Goal: Task Accomplishment & Management: Complete application form

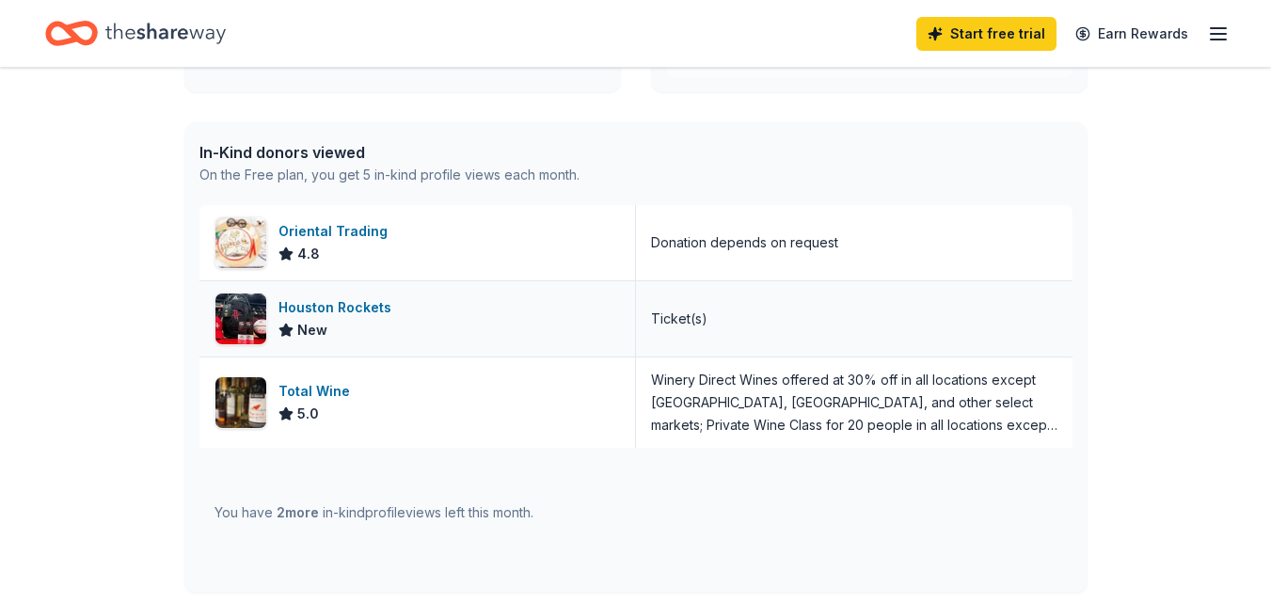
scroll to position [470, 0]
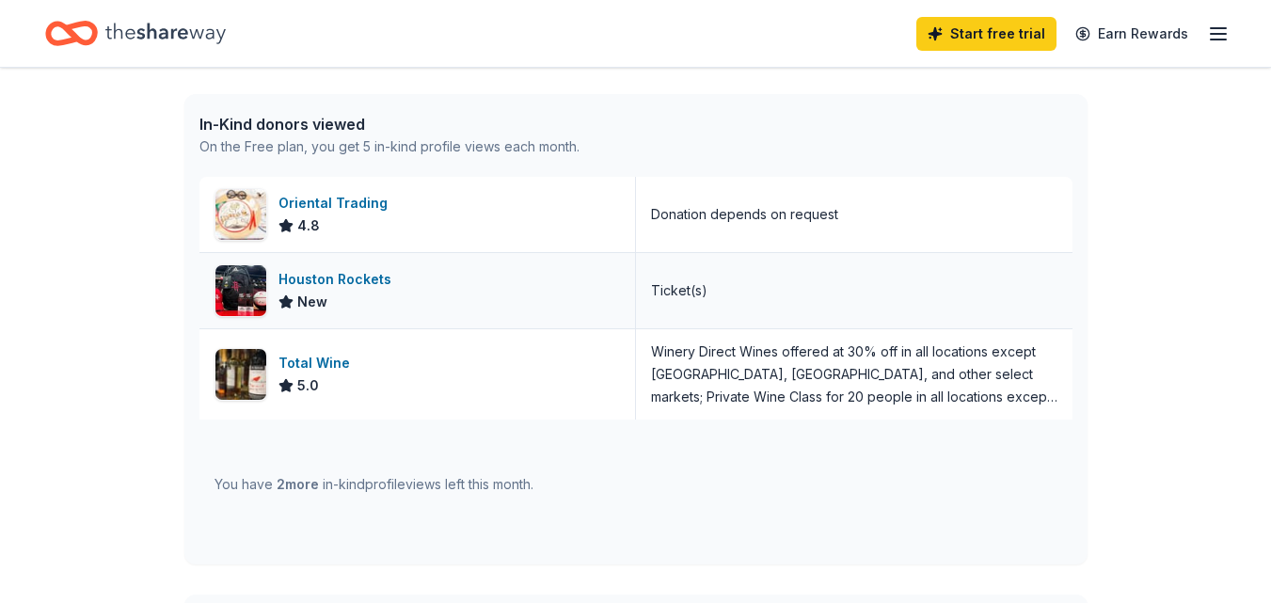
click at [443, 286] on div "Houston Rockets New" at bounding box center [417, 290] width 437 height 75
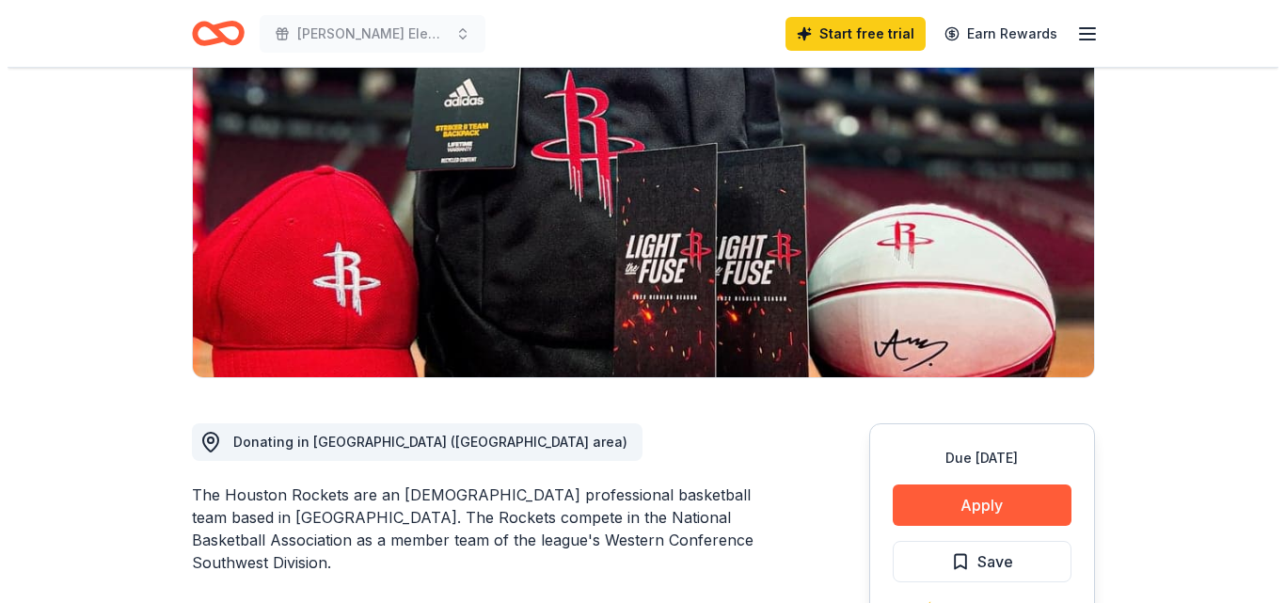
scroll to position [470, 0]
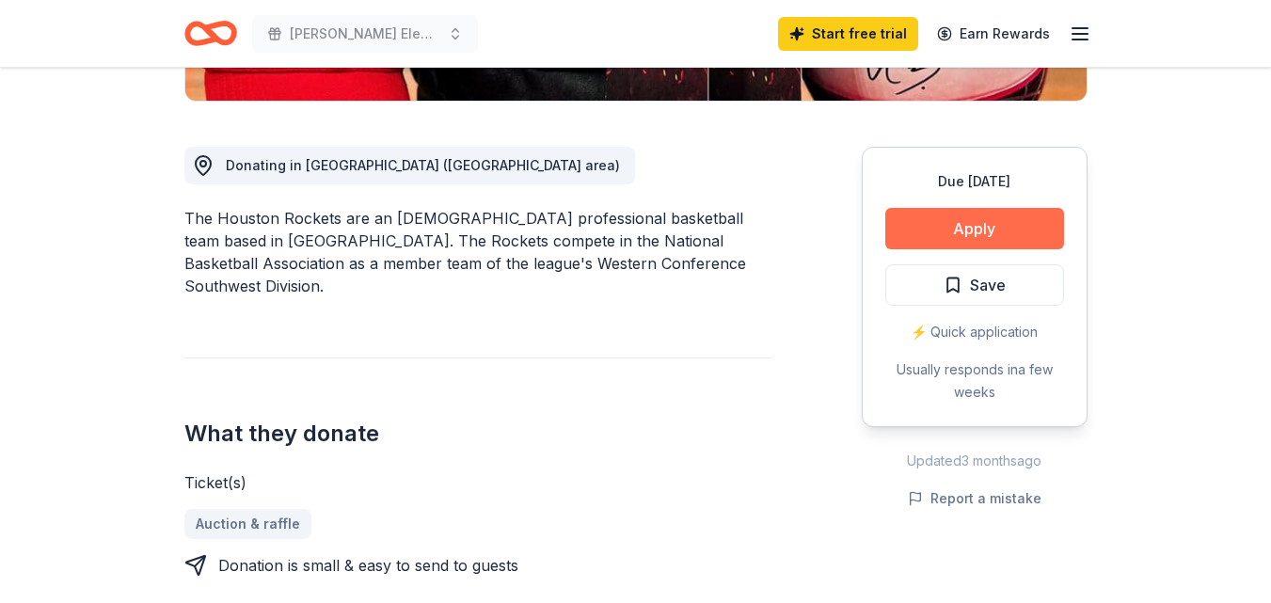
click at [962, 220] on button "Apply" at bounding box center [974, 228] width 179 height 41
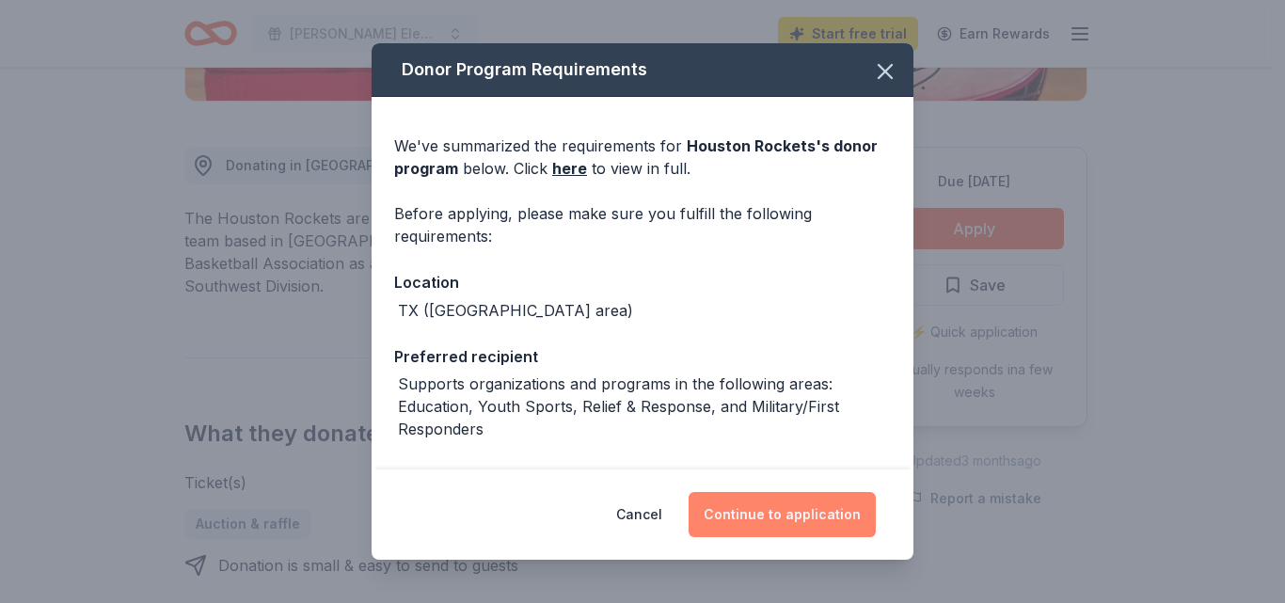
click at [834, 522] on button "Continue to application" at bounding box center [782, 514] width 187 height 45
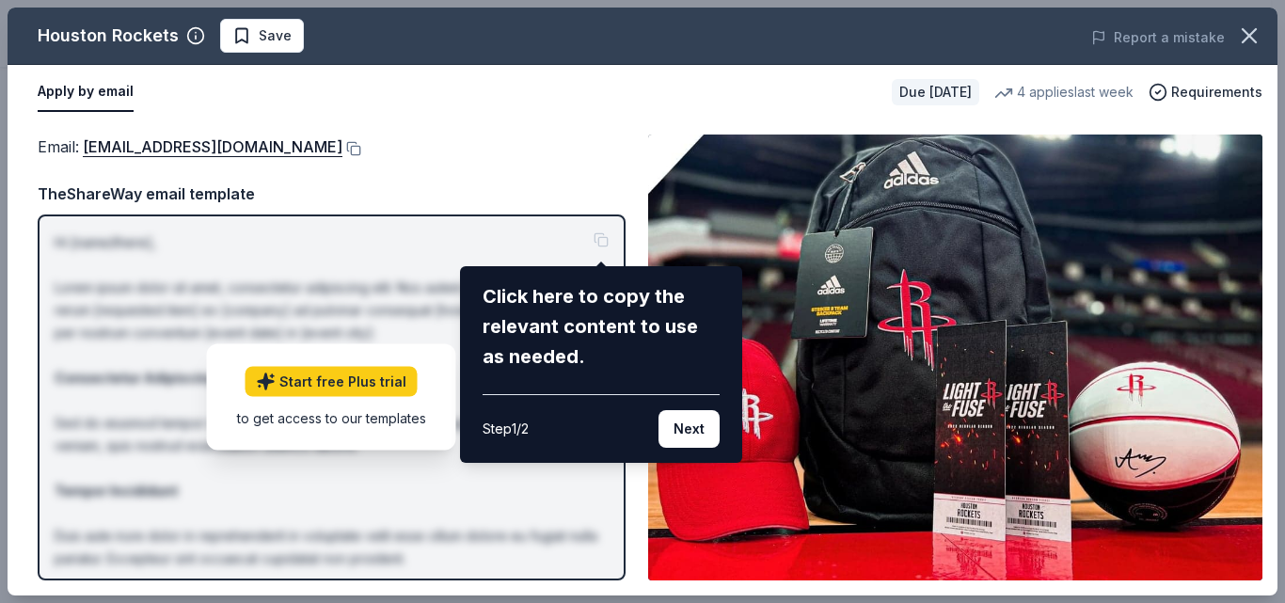
click at [691, 435] on button "Next" at bounding box center [689, 429] width 61 height 38
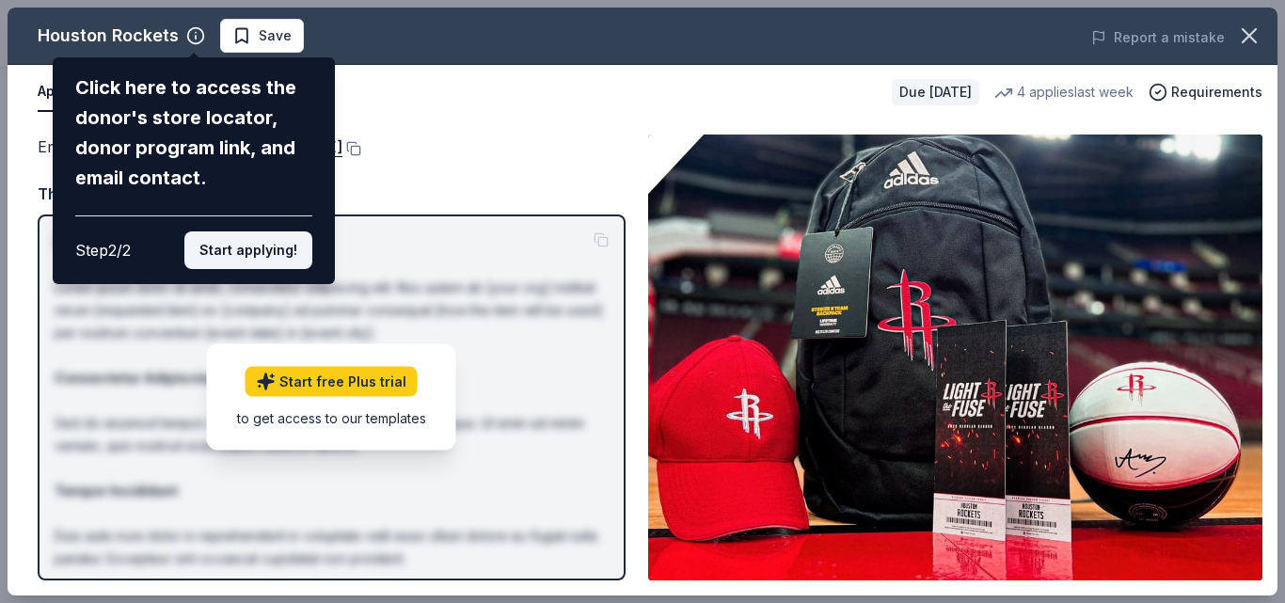
click at [286, 245] on button "Start applying!" at bounding box center [248, 250] width 128 height 38
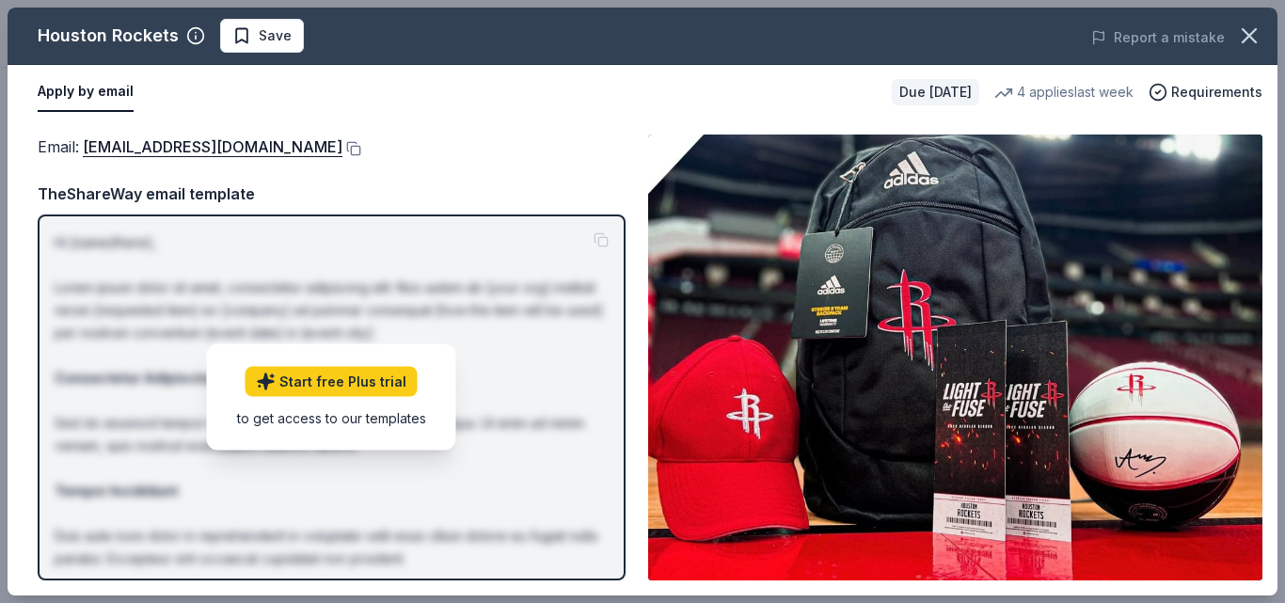
click at [541, 165] on div "Email : catricer@rocketball.com TheShareWay email template Hi [name/there], Lor…" at bounding box center [332, 358] width 588 height 446
click at [437, 155] on div "Email : catricer@rocketball.com" at bounding box center [332, 147] width 588 height 24
click at [642, 142] on div "Email : catricer@rocketball.com Email : catricer@rocketball.com TheShareWay ema…" at bounding box center [643, 358] width 1270 height 476
click at [1250, 40] on icon "button" at bounding box center [1249, 36] width 26 height 26
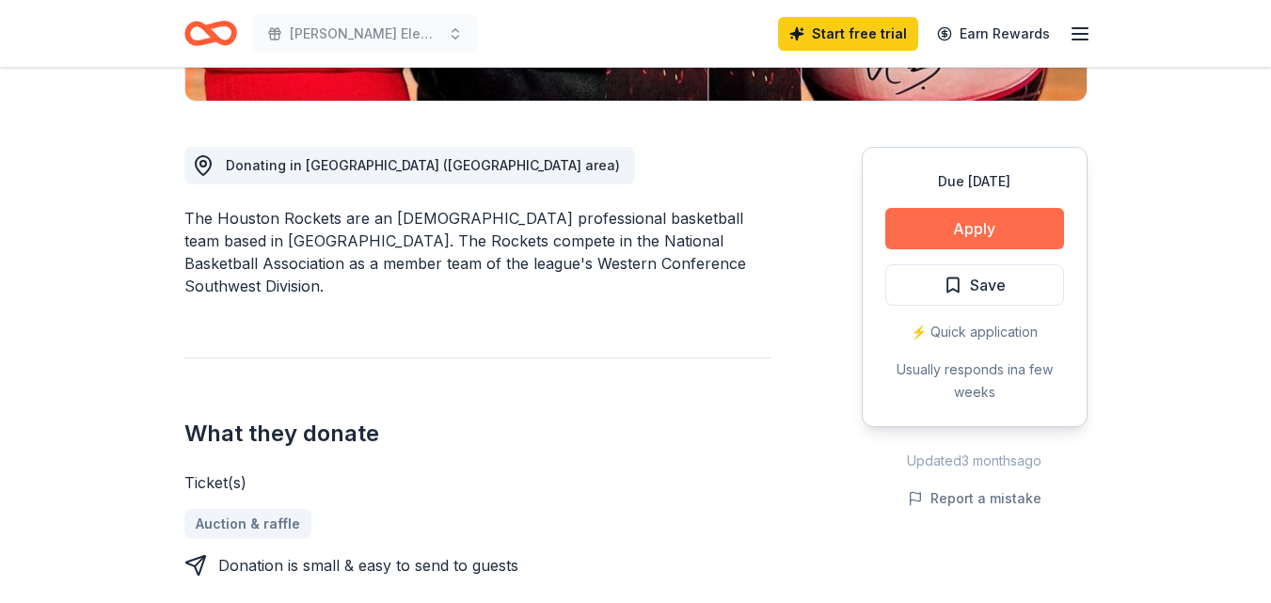
click at [971, 225] on button "Apply" at bounding box center [974, 228] width 179 height 41
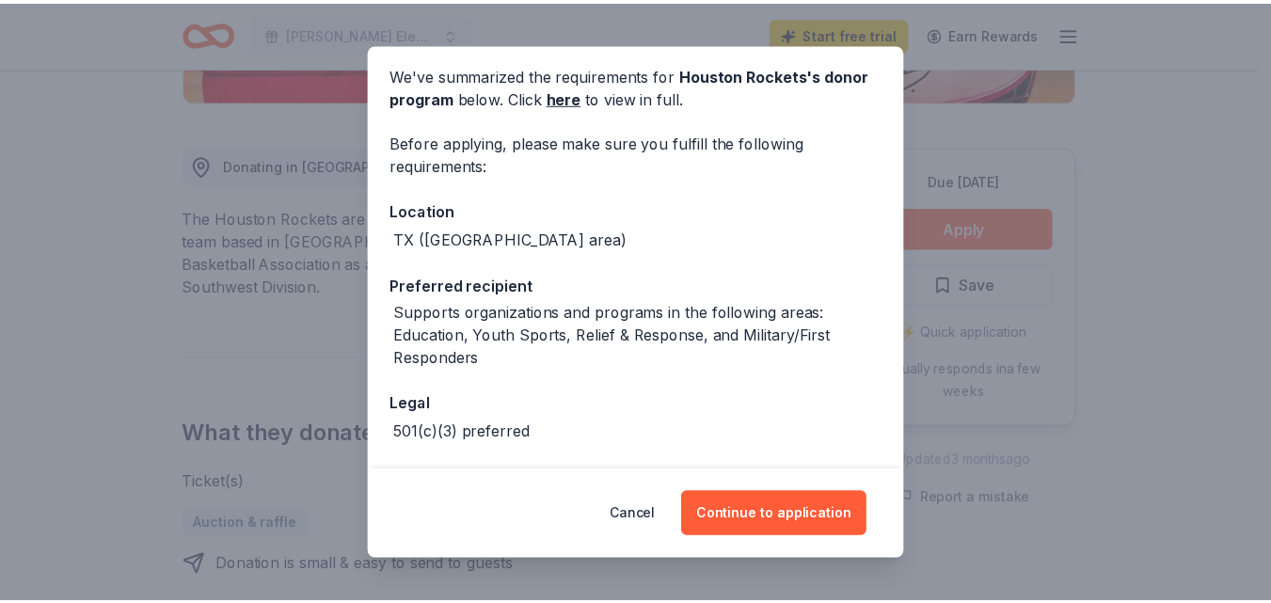
scroll to position [145, 0]
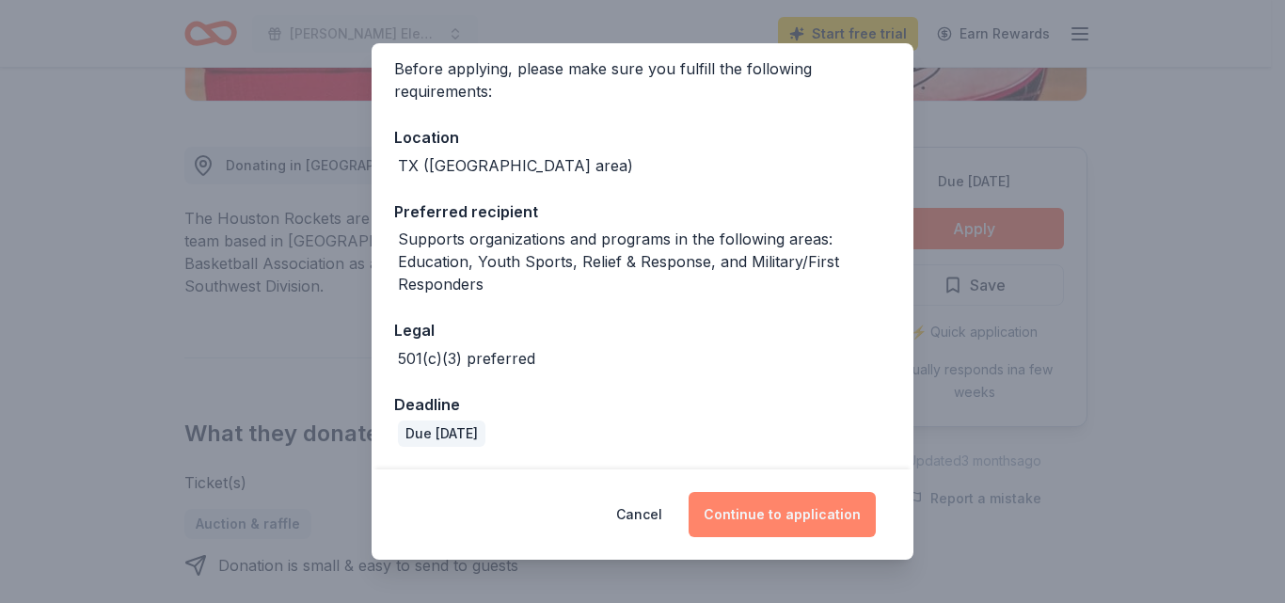
click at [730, 508] on button "Continue to application" at bounding box center [782, 514] width 187 height 45
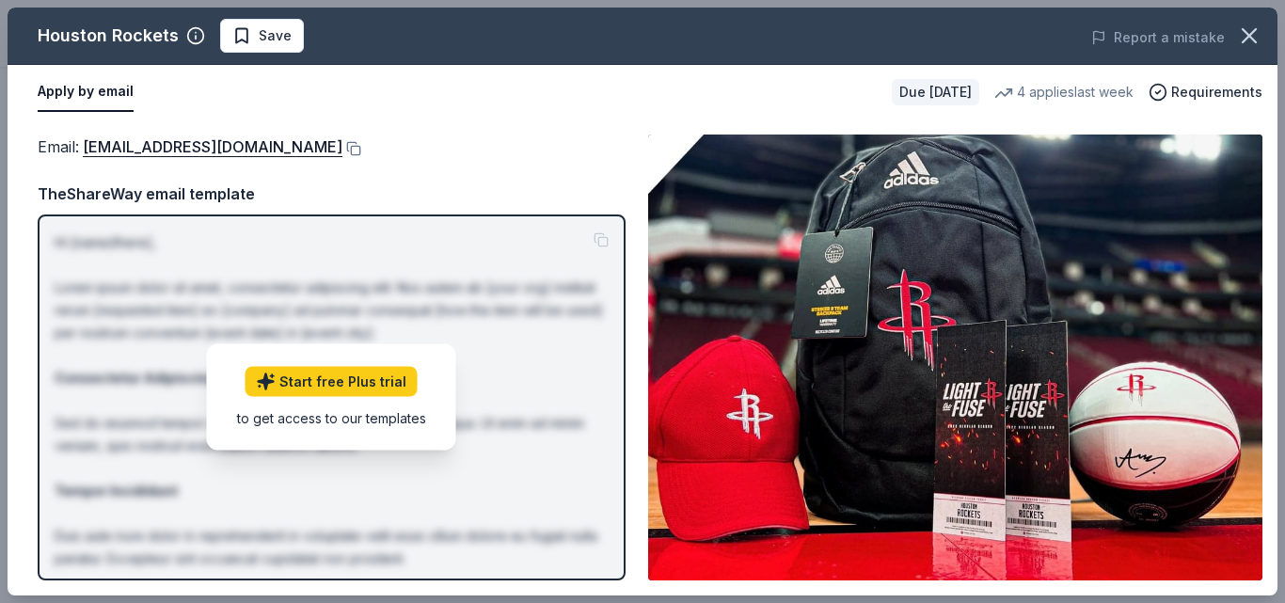
click at [633, 157] on div "Email : catricer@rocketball.com Email : catricer@rocketball.com TheShareWay ema…" at bounding box center [643, 358] width 1270 height 476
click at [124, 92] on button "Apply by email" at bounding box center [86, 92] width 96 height 40
click at [114, 95] on button "Apply by email" at bounding box center [86, 92] width 96 height 40
click at [412, 133] on div "Email : catricer@rocketball.com Email : catricer@rocketball.com TheShareWay ema…" at bounding box center [643, 358] width 1270 height 476
click at [178, 150] on link "catricer@rocketball.com" at bounding box center [213, 147] width 260 height 24
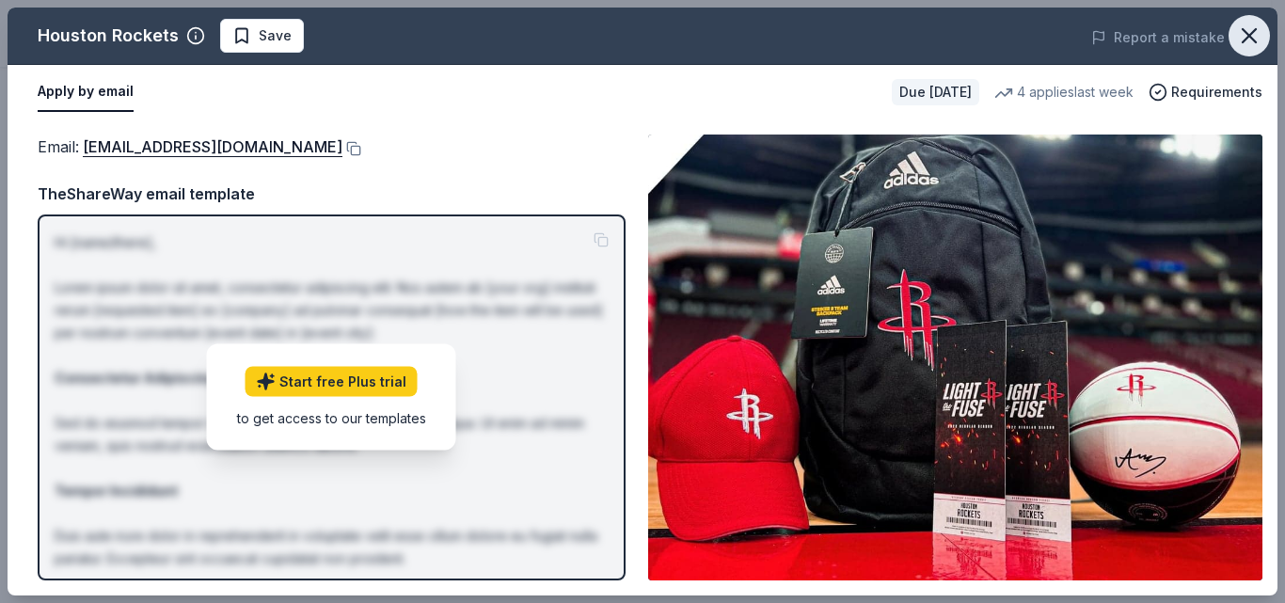
click at [1258, 25] on icon "button" at bounding box center [1249, 36] width 26 height 26
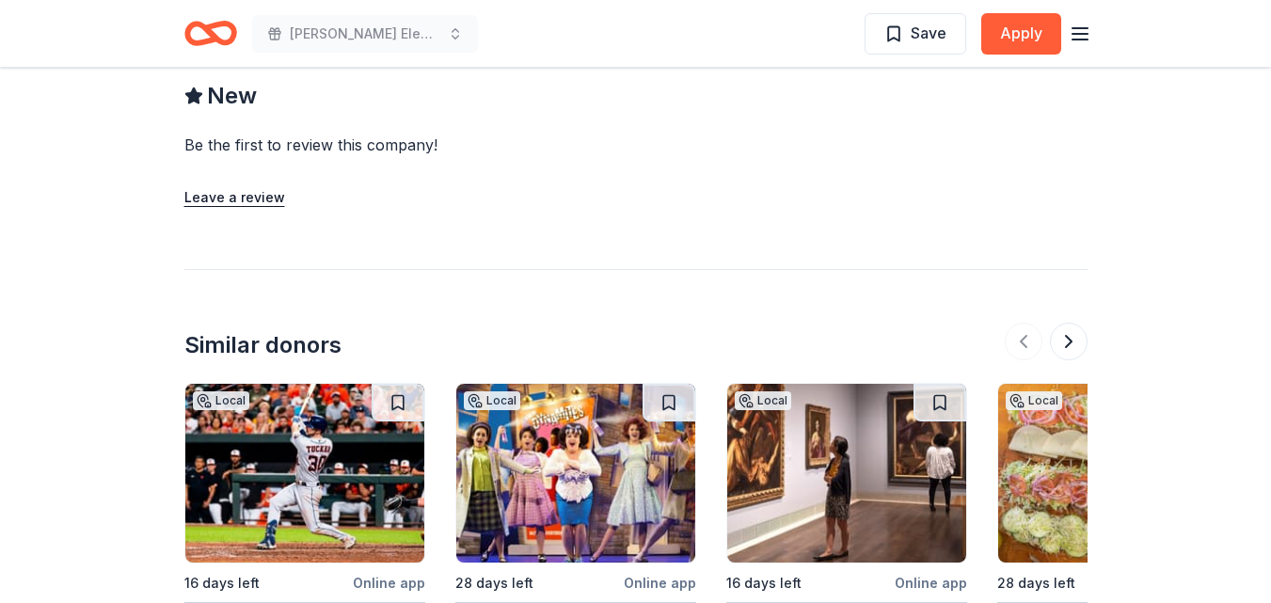
scroll to position [2164, 0]
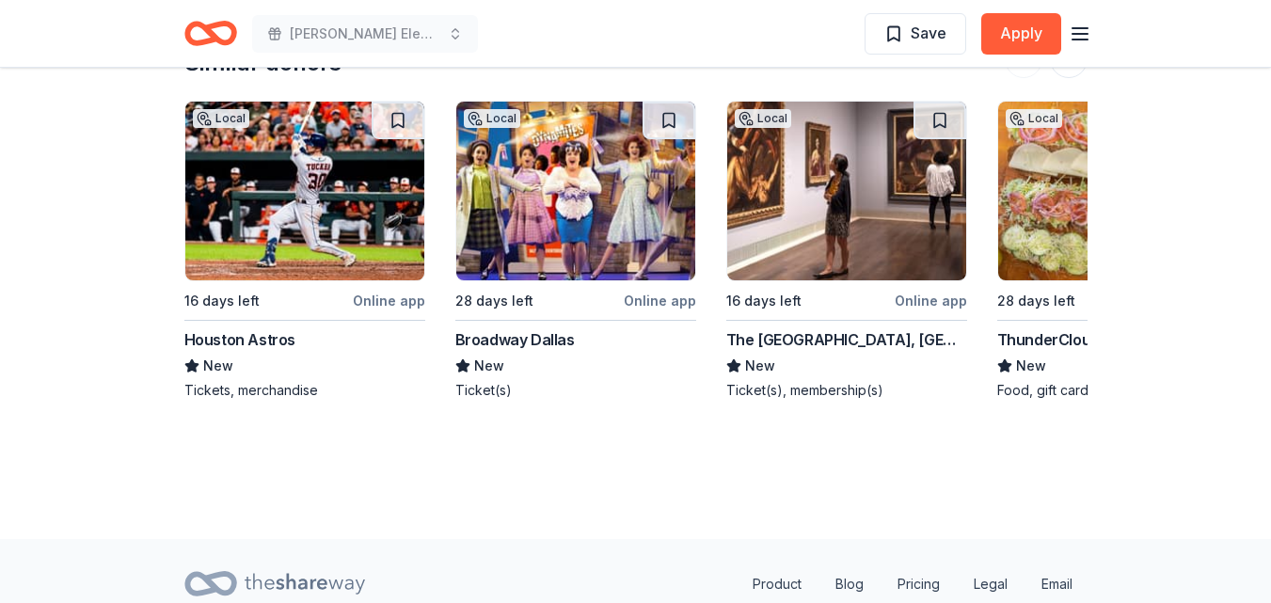
click at [274, 185] on img at bounding box center [304, 191] width 239 height 179
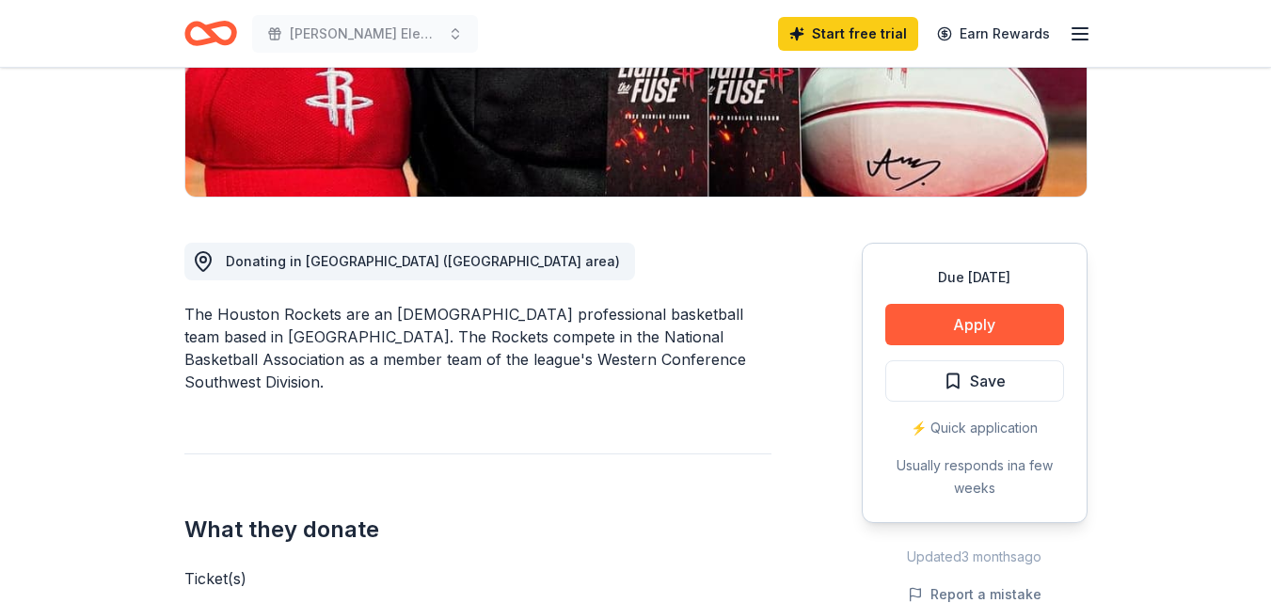
scroll to position [376, 0]
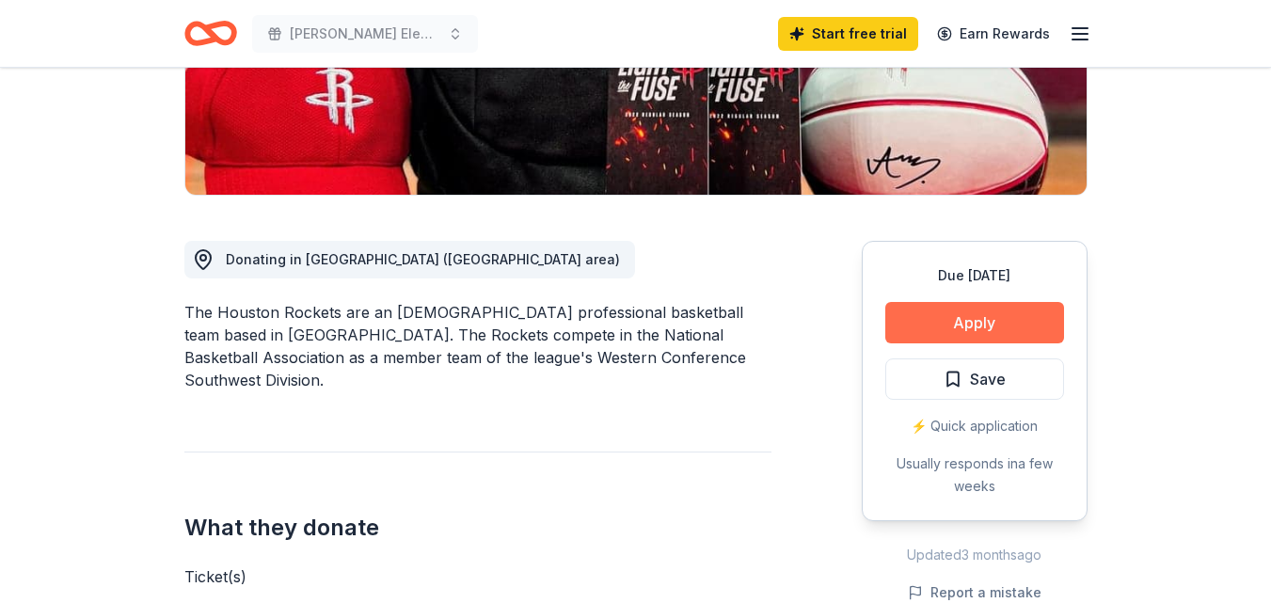
click at [909, 311] on button "Apply" at bounding box center [974, 322] width 179 height 41
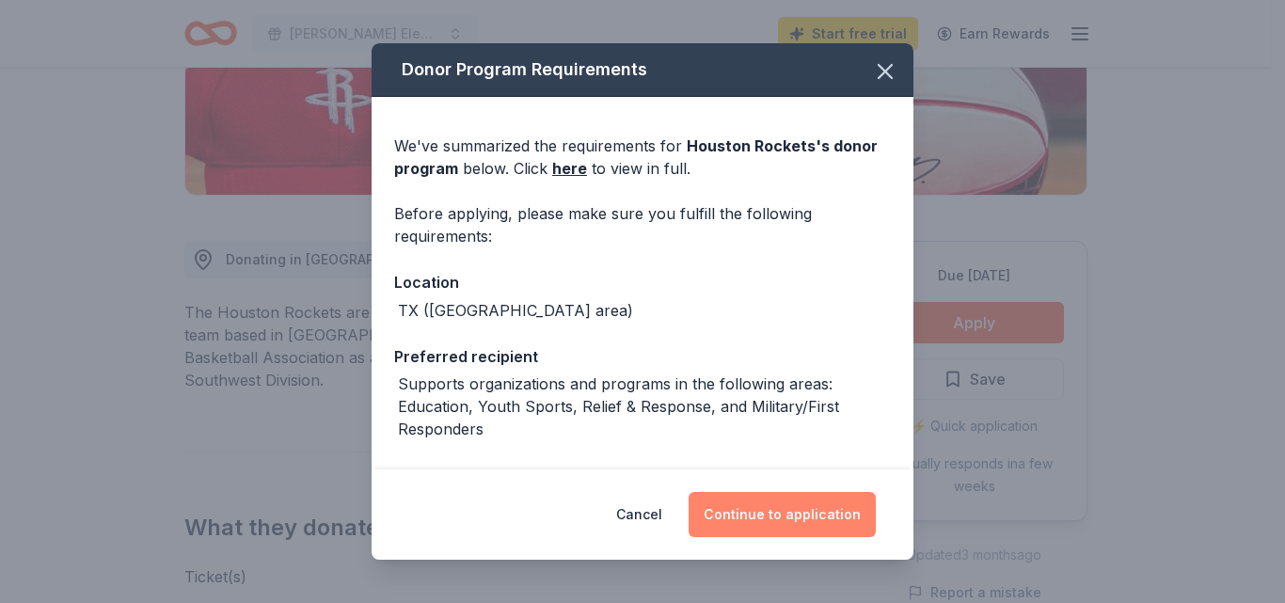
click at [827, 502] on button "Continue to application" at bounding box center [782, 514] width 187 height 45
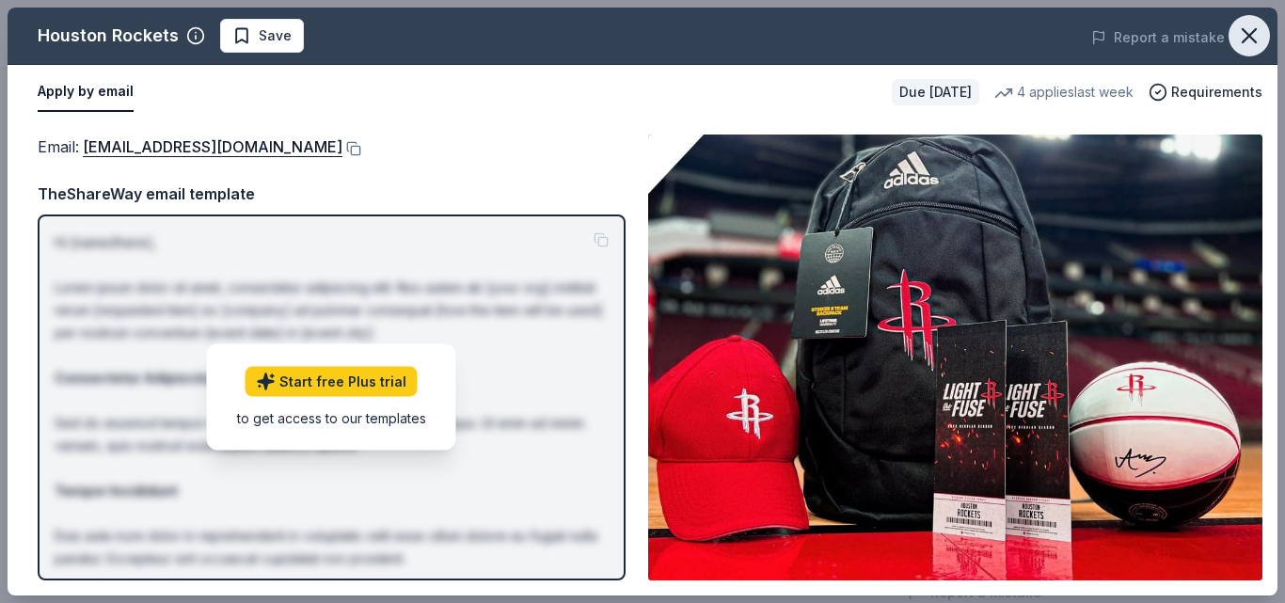
click at [1244, 35] on icon "button" at bounding box center [1249, 36] width 26 height 26
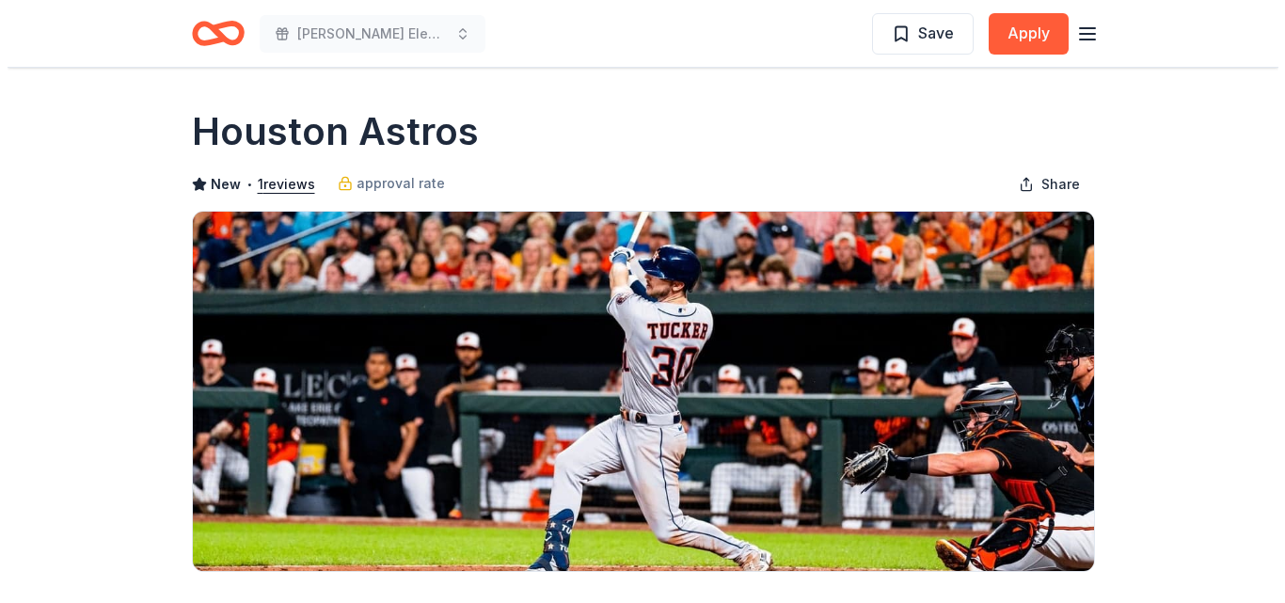
scroll to position [565, 0]
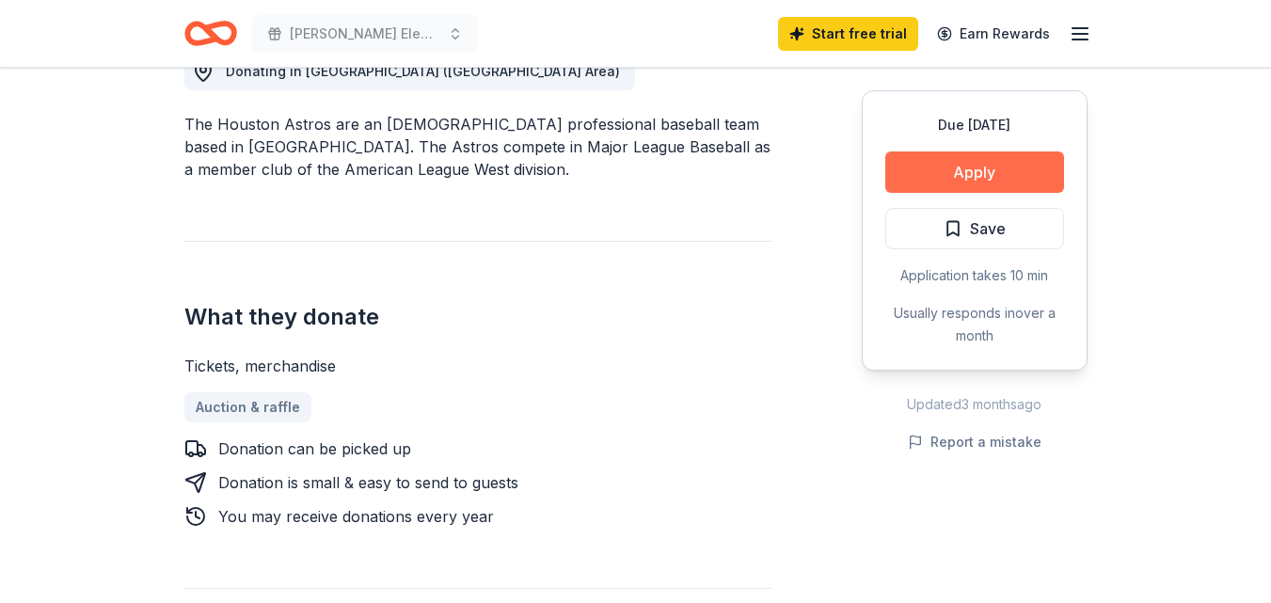
click at [933, 168] on button "Apply" at bounding box center [974, 171] width 179 height 41
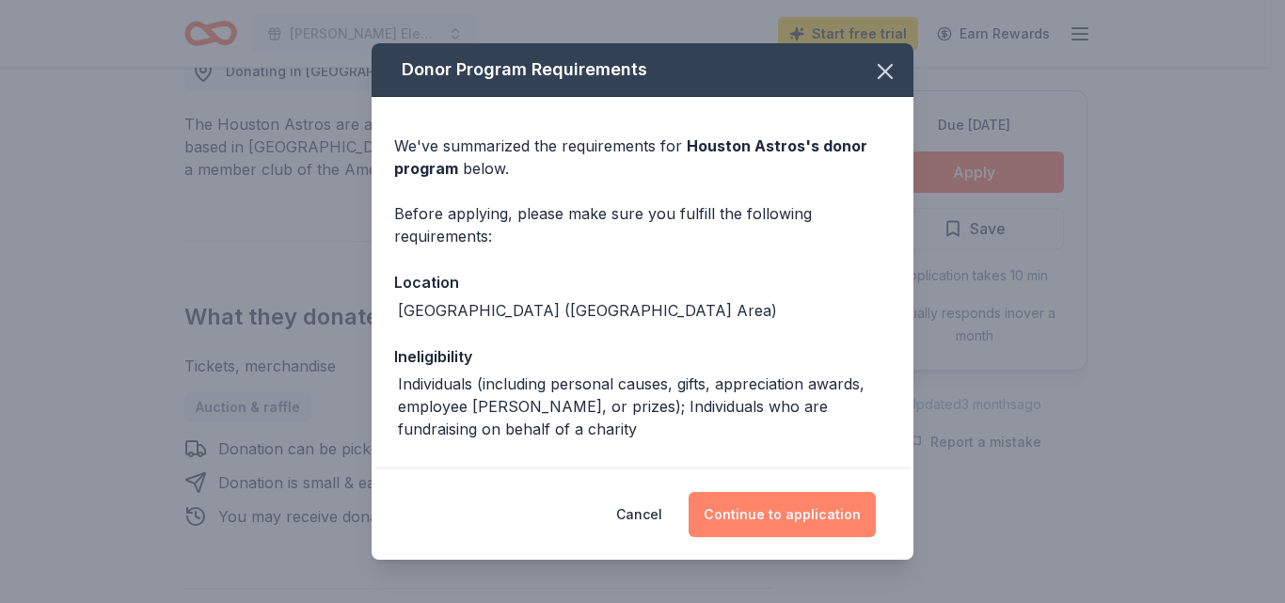
click at [838, 505] on button "Continue to application" at bounding box center [782, 514] width 187 height 45
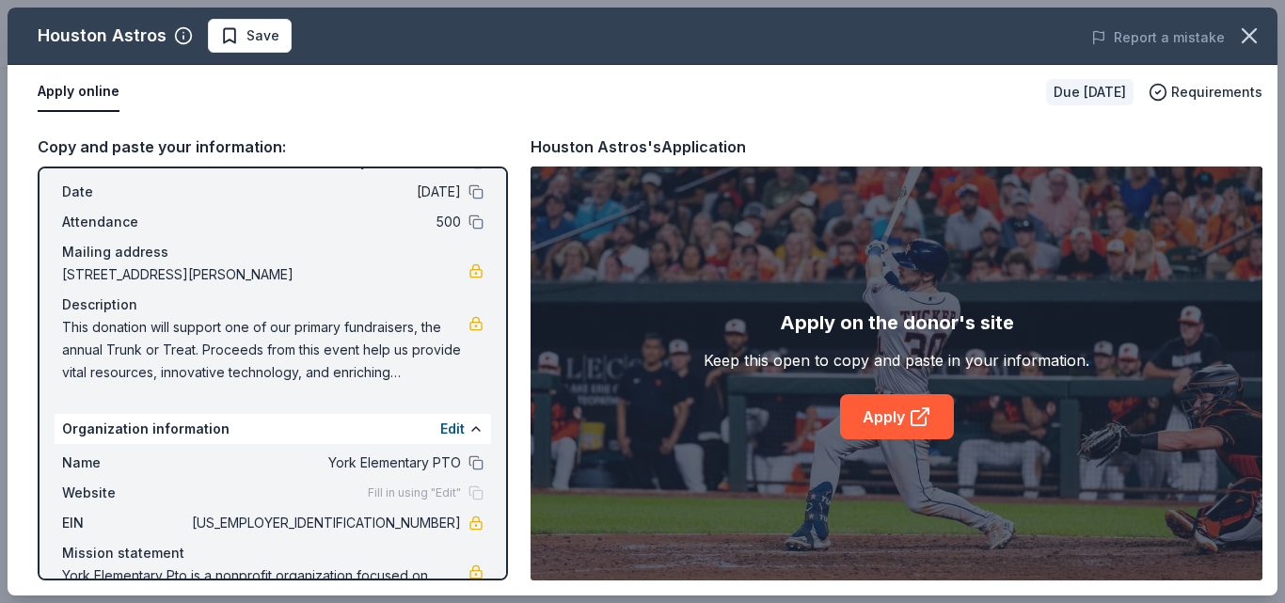
scroll to position [147, 0]
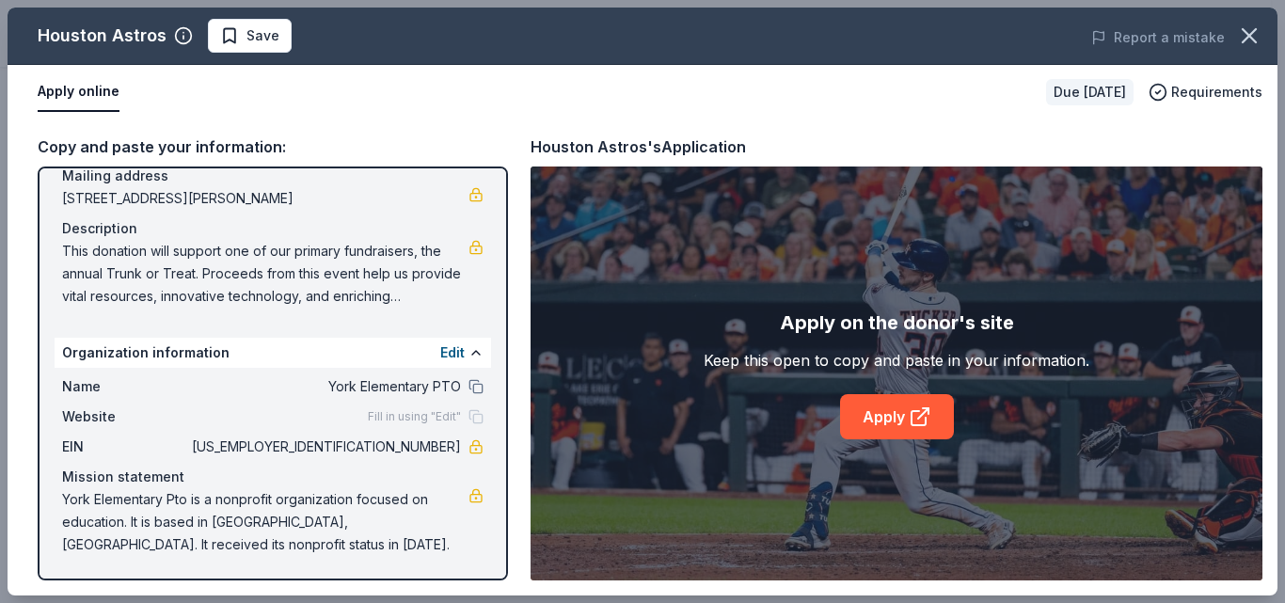
click at [420, 416] on span "Fill in using "Edit"" at bounding box center [414, 416] width 93 height 15
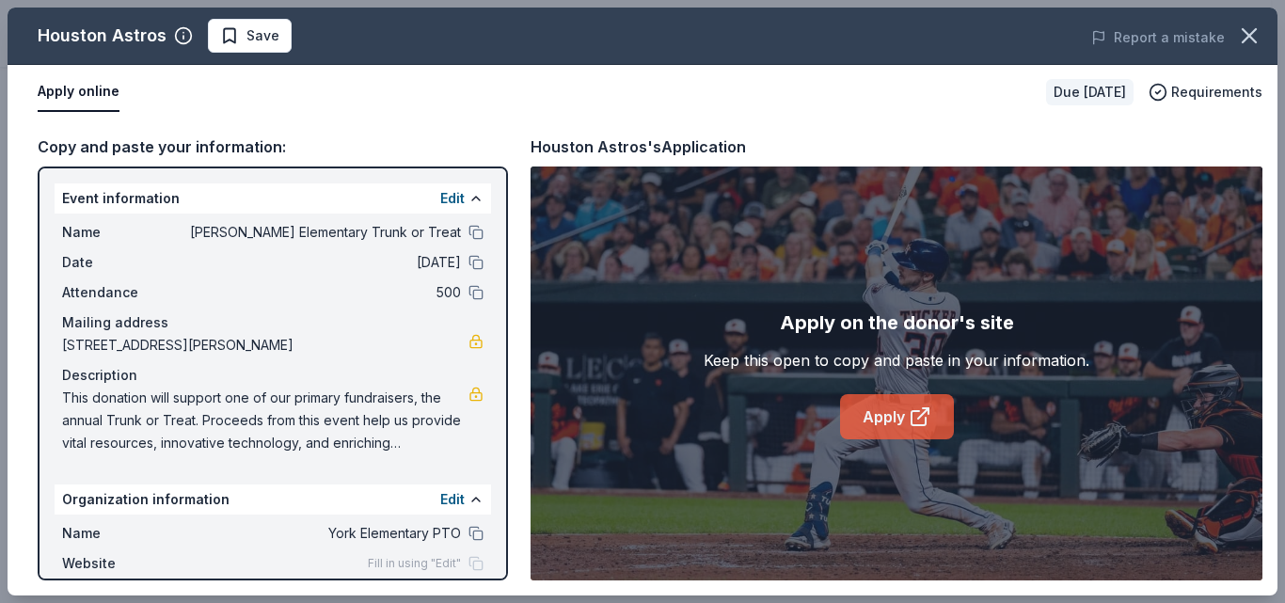
click at [897, 422] on link "Apply" at bounding box center [897, 416] width 114 height 45
drag, startPoint x: 68, startPoint y: 392, endPoint x: 115, endPoint y: 402, distance: 48.0
click at [115, 402] on span "This donation will support one of our primary fundraisers, the annual Trunk or …" at bounding box center [265, 421] width 407 height 68
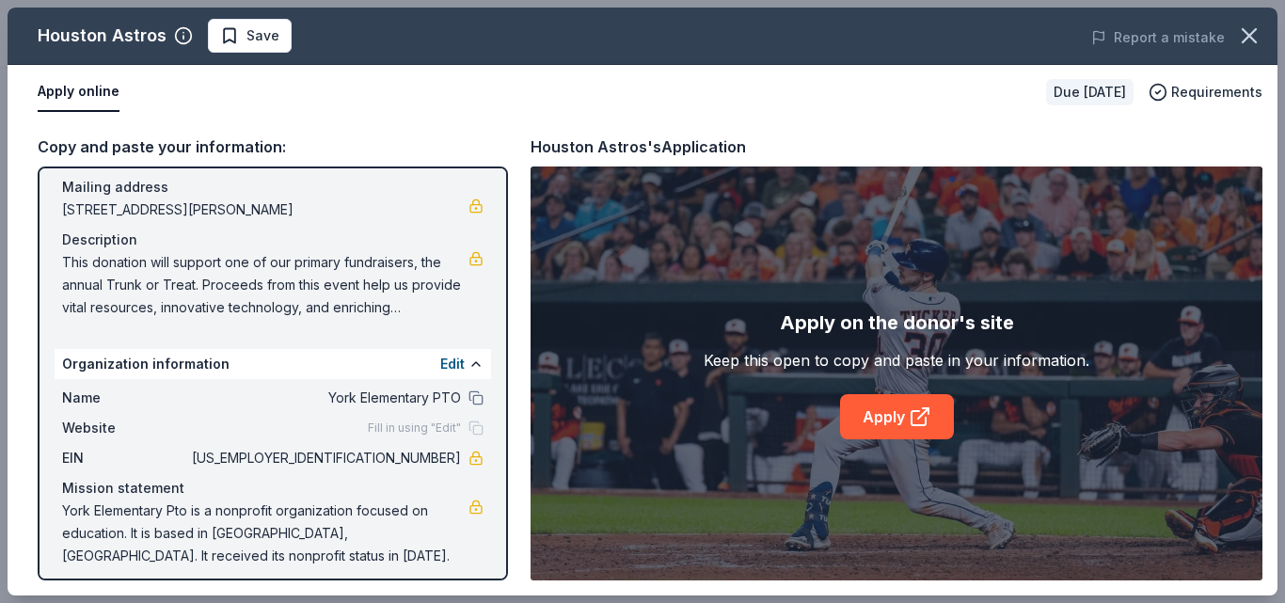
scroll to position [147, 0]
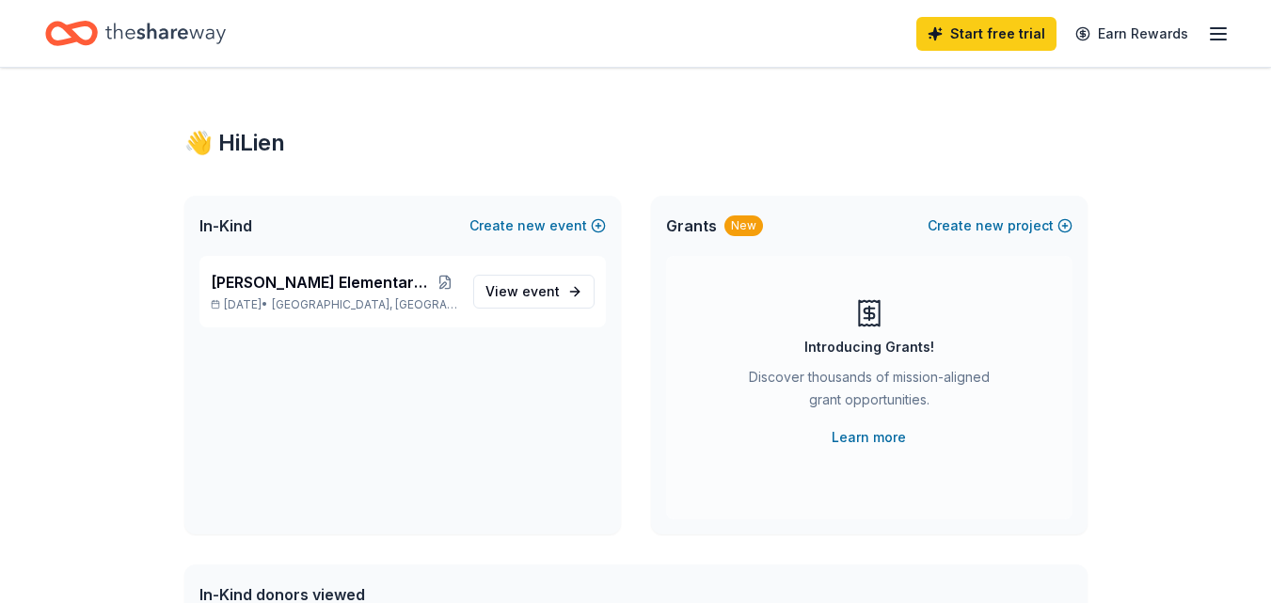
click at [1211, 34] on line "button" at bounding box center [1218, 34] width 15 height 0
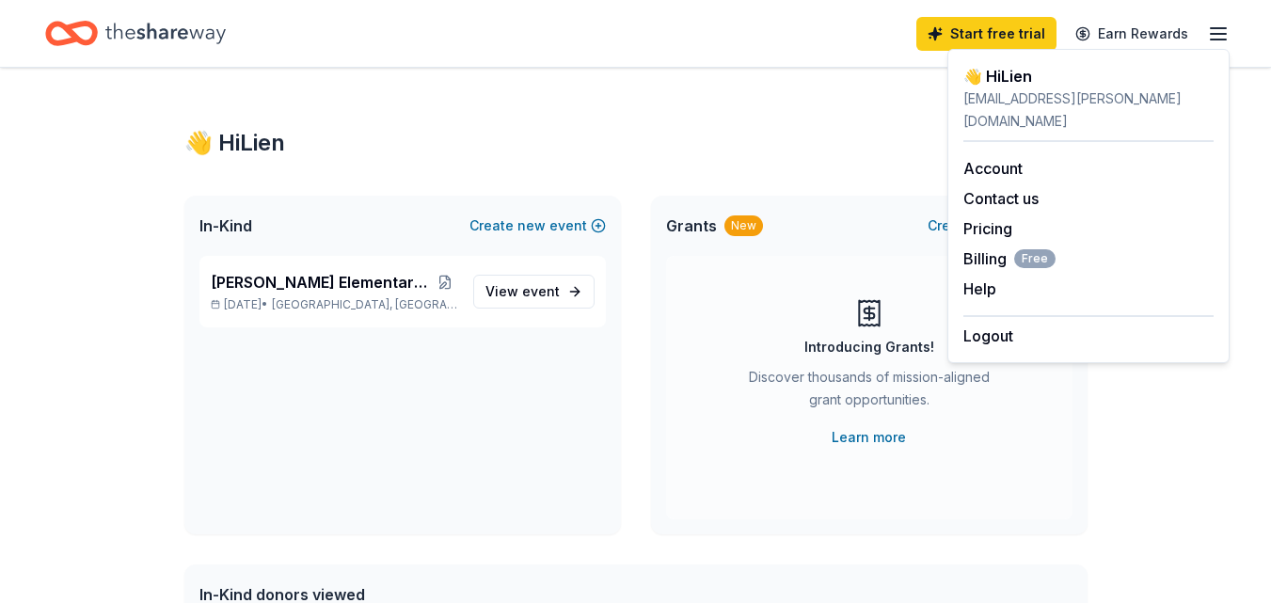
click at [836, 156] on div "👋 Hi Lien" at bounding box center [635, 143] width 903 height 30
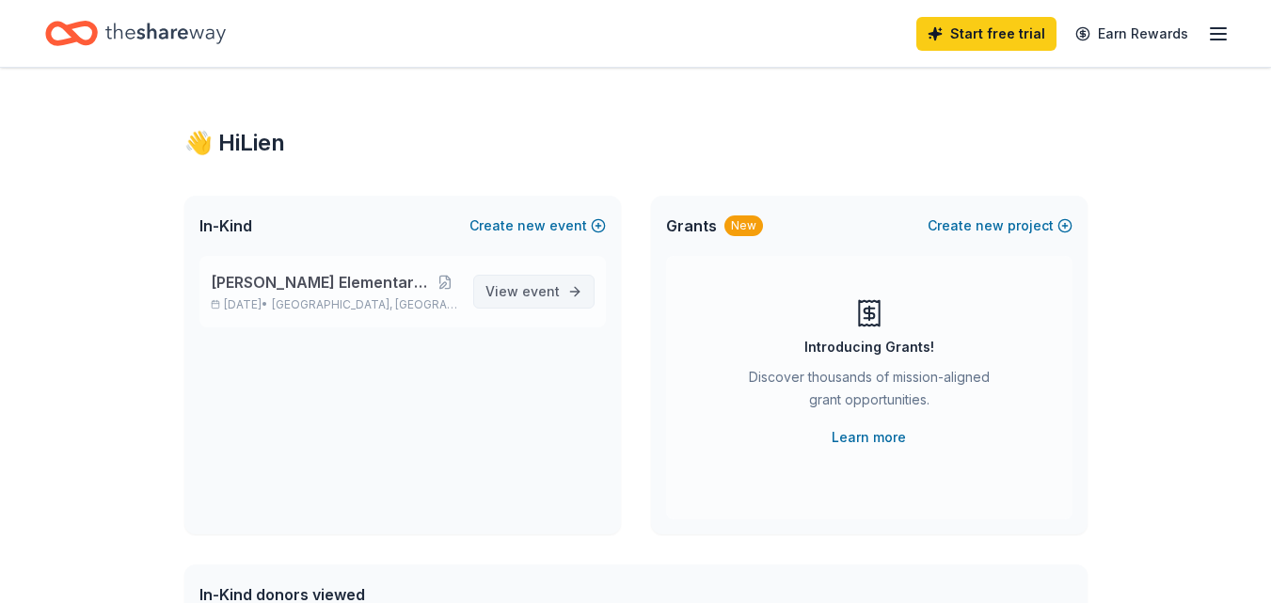
click at [524, 285] on span "event" at bounding box center [541, 291] width 38 height 16
